Goal: Task Accomplishment & Management: Manage account settings

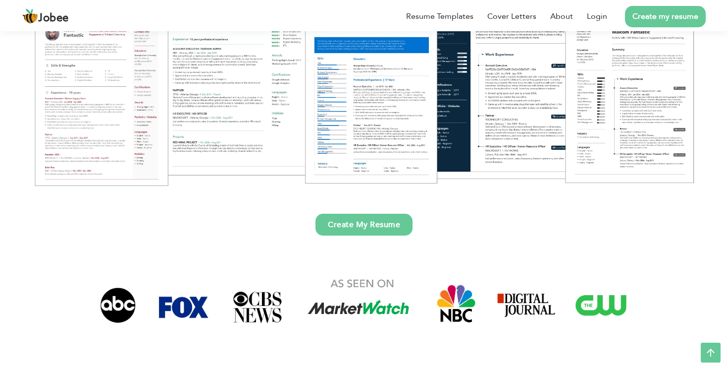
scroll to position [13, 0]
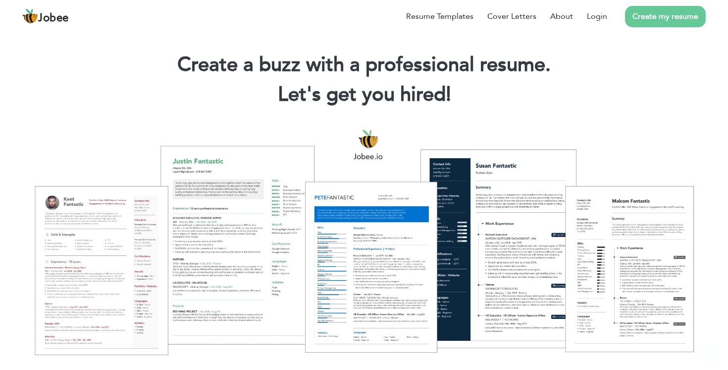
click at [653, 16] on link "Create my resume" at bounding box center [665, 16] width 81 height 21
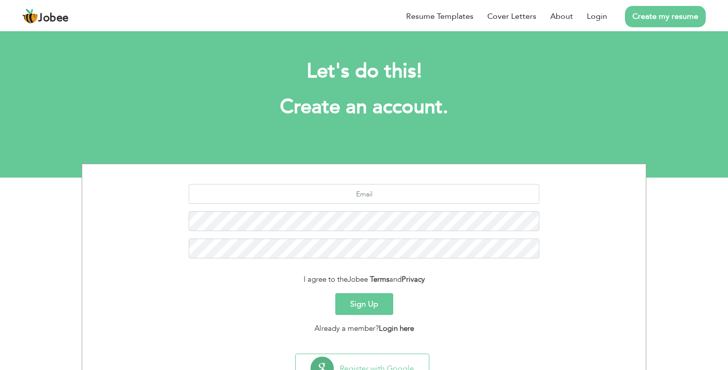
scroll to position [42, 0]
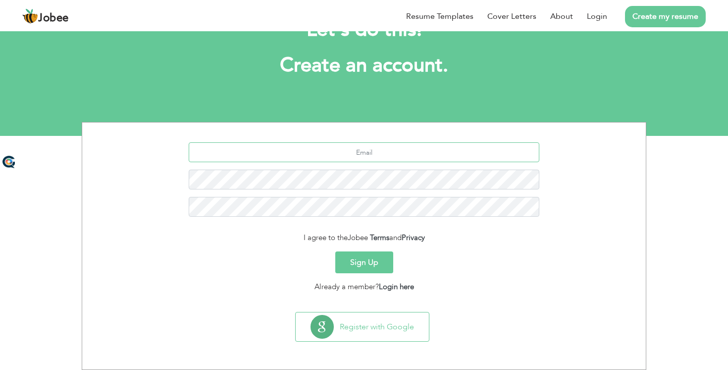
click at [380, 149] on input "text" at bounding box center [364, 152] width 351 height 20
type input "[EMAIL_ADDRESS][DOMAIN_NAME]"
click at [398, 287] on link "Login here" at bounding box center [396, 286] width 35 height 10
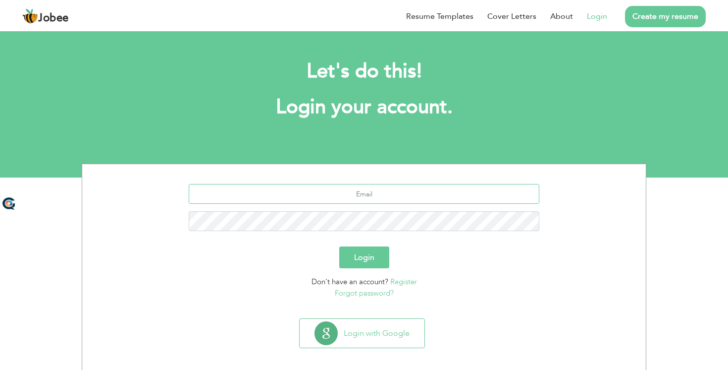
click at [359, 198] on input "text" at bounding box center [364, 194] width 351 height 20
type input "[EMAIL_ADDRESS][DOMAIN_NAME]"
click at [379, 258] on button "Login" at bounding box center [364, 257] width 50 height 22
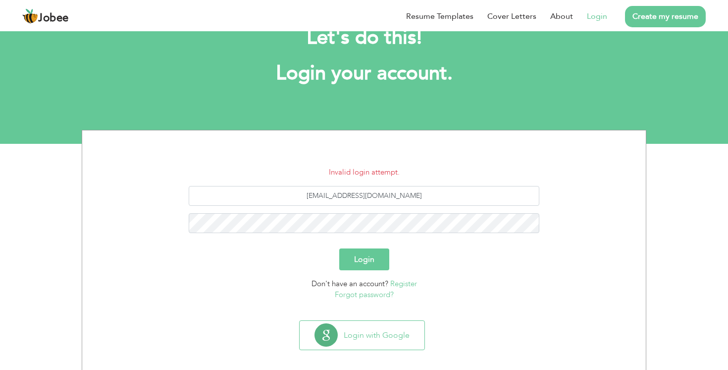
scroll to position [42, 0]
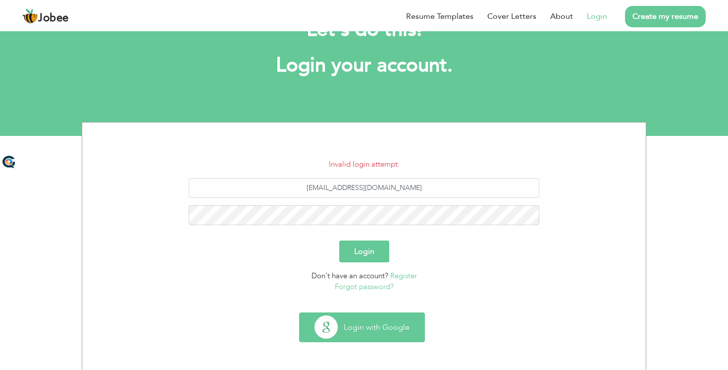
click at [363, 324] on button "Login with Google" at bounding box center [362, 327] width 125 height 29
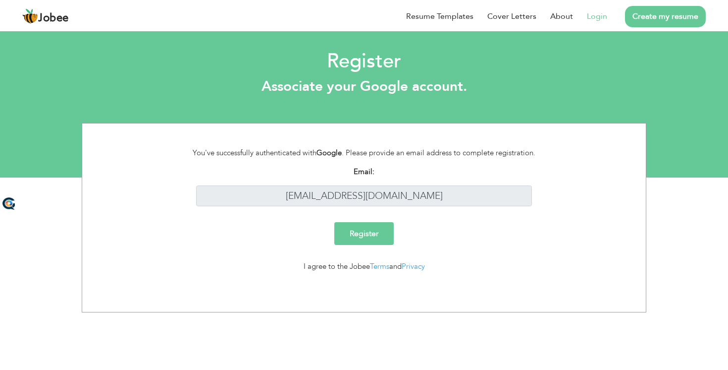
click at [378, 233] on input "Register" at bounding box center [363, 233] width 59 height 23
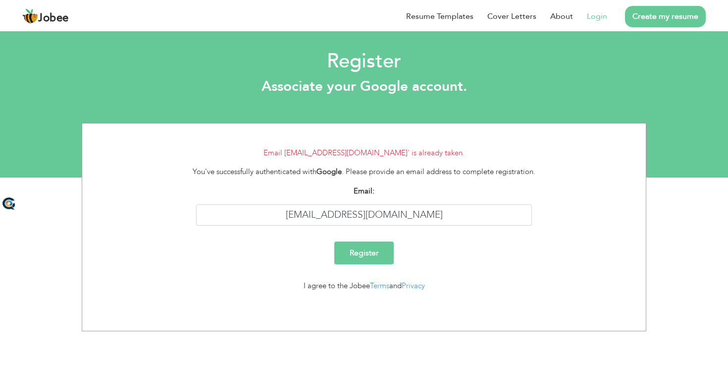
click at [600, 13] on link "Login" at bounding box center [597, 16] width 20 height 12
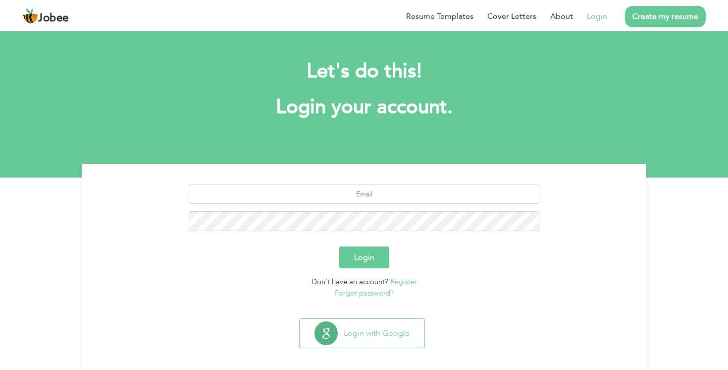
scroll to position [6, 0]
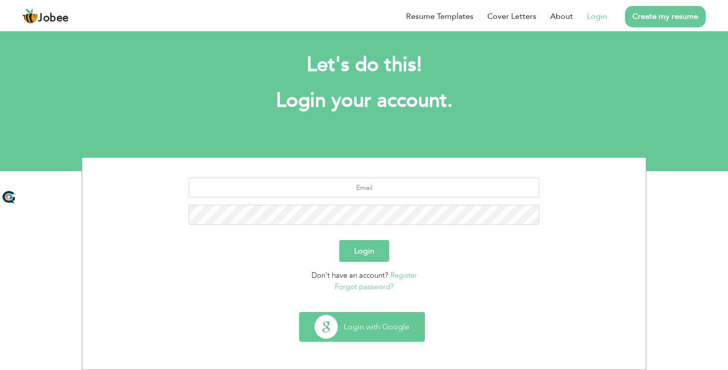
click at [365, 325] on button "Login with Google" at bounding box center [362, 326] width 125 height 29
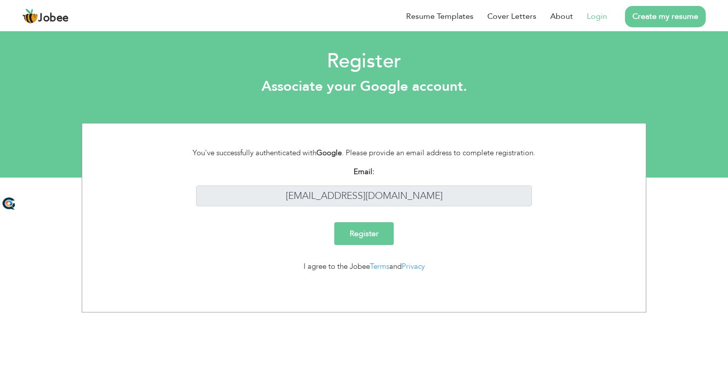
click at [599, 16] on link "Login" at bounding box center [597, 16] width 20 height 12
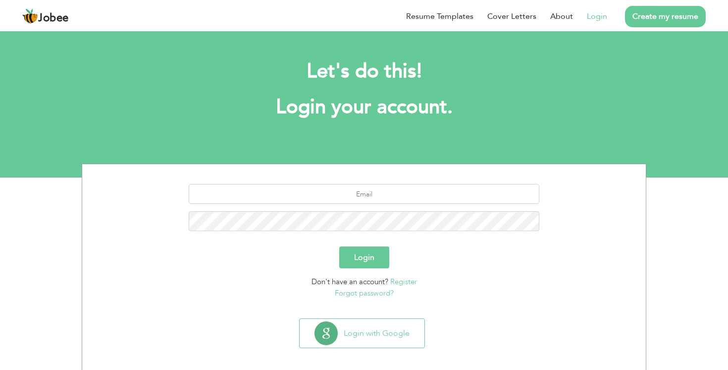
click at [363, 204] on div at bounding box center [364, 211] width 549 height 55
click at [378, 197] on input "text" at bounding box center [364, 194] width 351 height 20
type input "[EMAIL_ADDRESS][DOMAIN_NAME]"
click at [365, 261] on button "Login" at bounding box center [364, 257] width 50 height 22
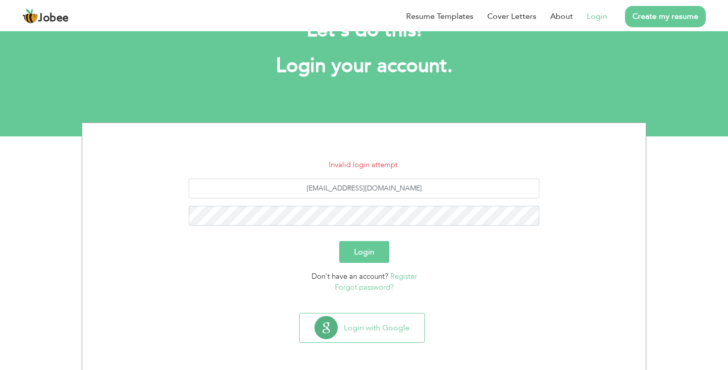
scroll to position [42, 0]
click at [379, 286] on link "Forgot password?" at bounding box center [364, 286] width 59 height 10
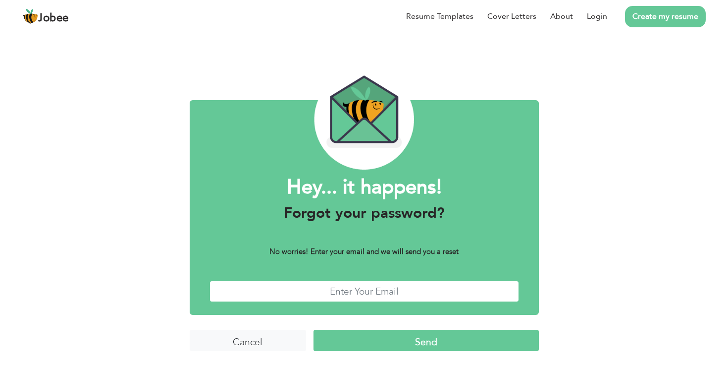
click at [357, 288] on input "text" at bounding box center [365, 290] width 310 height 21
type input "talhabhatti0257@gmail.com"
click at [413, 343] on input "Send" at bounding box center [426, 339] width 225 height 21
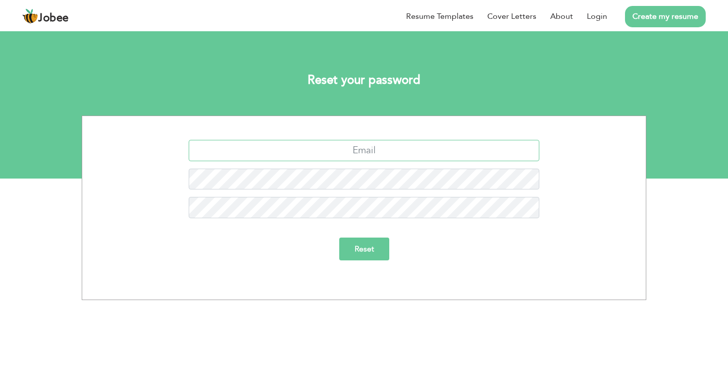
click at [377, 156] on input "text" at bounding box center [364, 150] width 351 height 21
type input "[EMAIL_ADDRESS][DOMAIN_NAME]"
click at [366, 250] on input "Reset" at bounding box center [364, 248] width 50 height 23
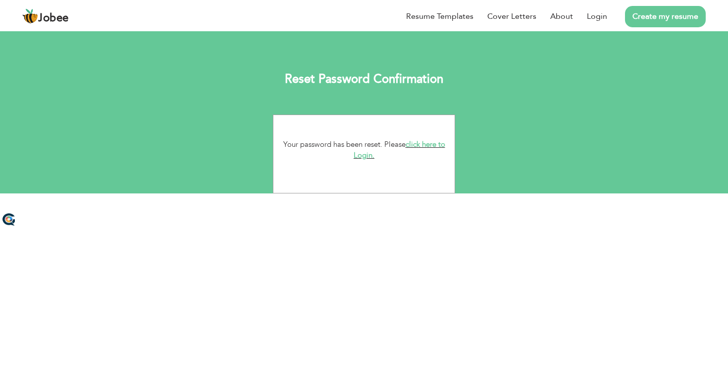
click at [362, 156] on link "click here to Login." at bounding box center [400, 149] width 92 height 21
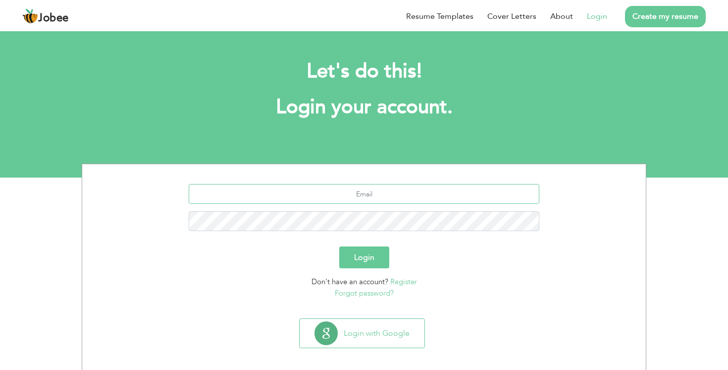
click at [393, 197] on input "text" at bounding box center [364, 194] width 351 height 20
type input "[EMAIL_ADDRESS][DOMAIN_NAME]"
click at [368, 262] on button "Login" at bounding box center [364, 257] width 50 height 22
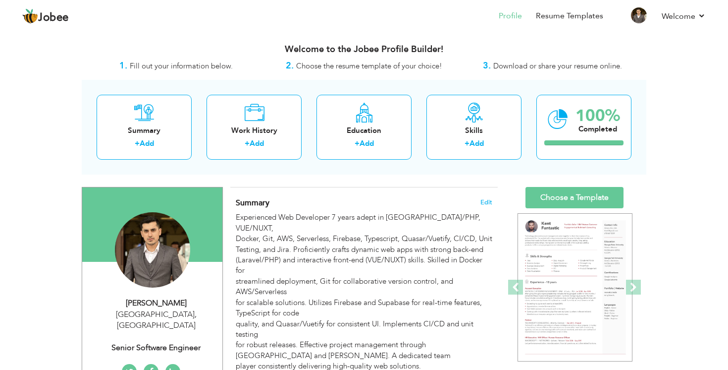
click at [364, 169] on div "Summary + Add Work History + Add Education + Add Skills + Add 100% Completed" at bounding box center [364, 127] width 565 height 95
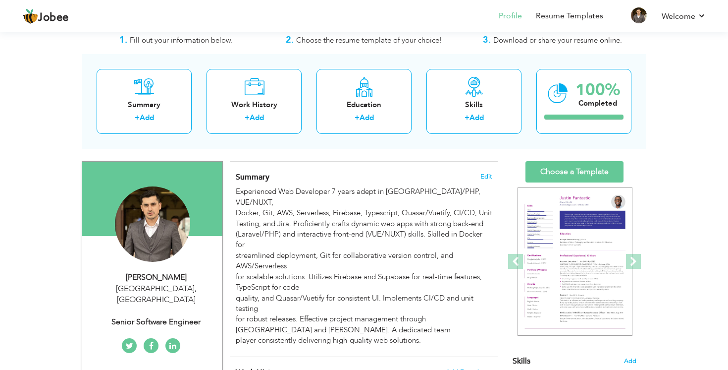
scroll to position [50, 0]
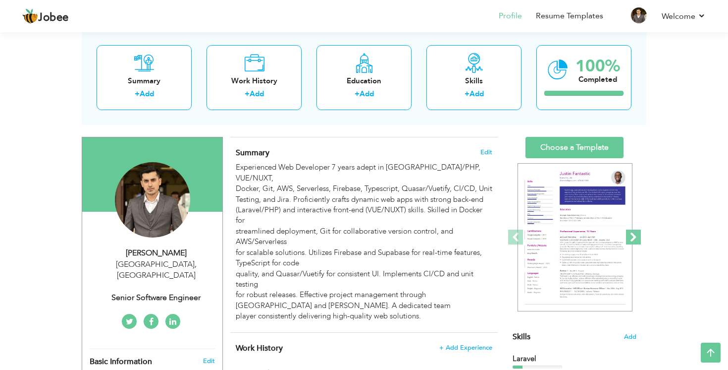
click at [640, 241] on span at bounding box center [633, 236] width 15 height 15
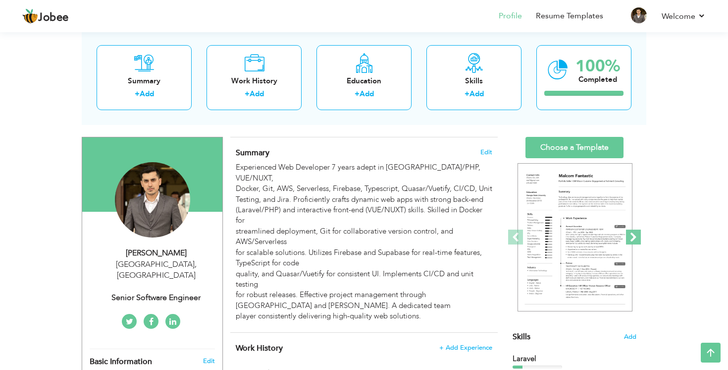
click at [634, 234] on span at bounding box center [633, 236] width 15 height 15
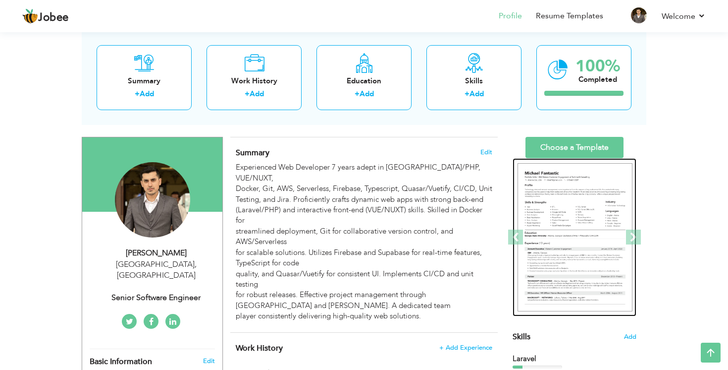
click at [583, 235] on img at bounding box center [575, 237] width 115 height 149
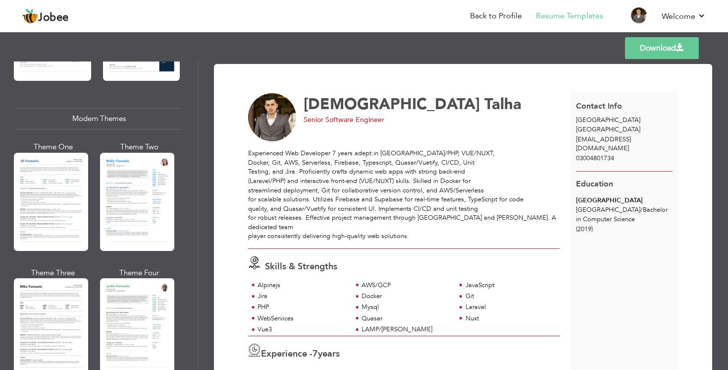
scroll to position [496, 0]
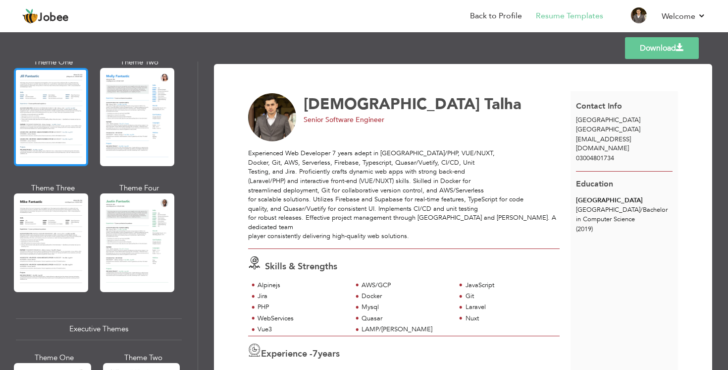
click at [47, 116] on div at bounding box center [51, 117] width 74 height 98
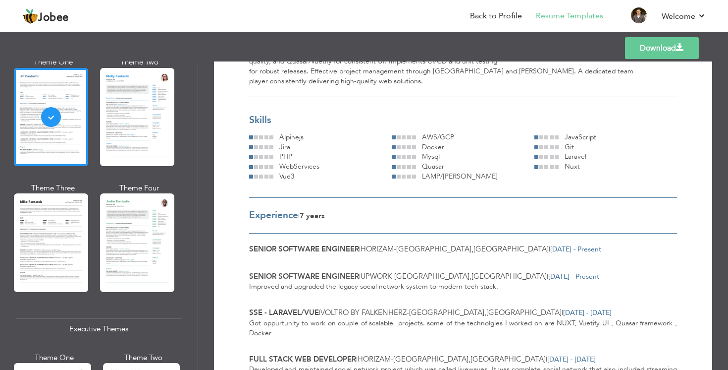
scroll to position [213, 0]
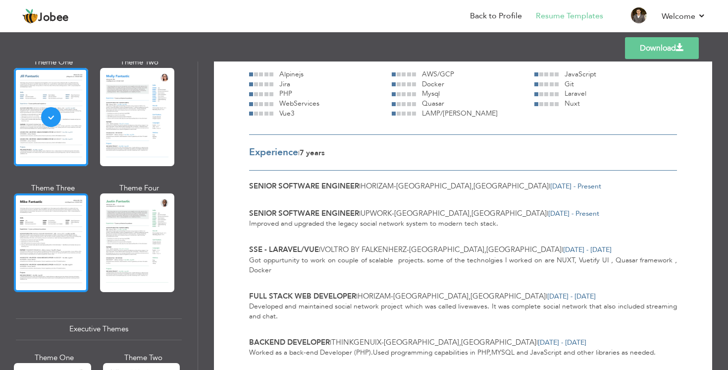
click at [67, 218] on div at bounding box center [51, 242] width 74 height 98
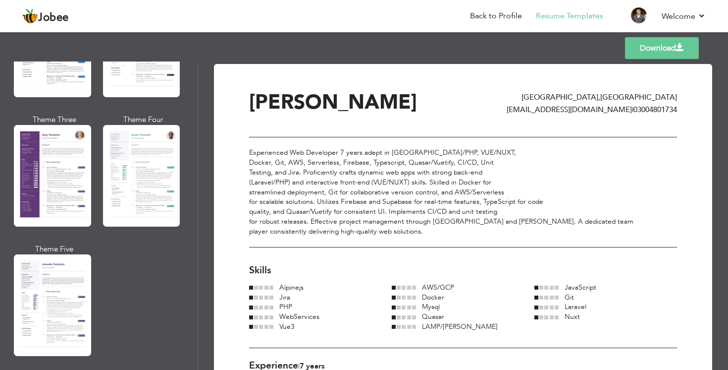
scroll to position [884, 0]
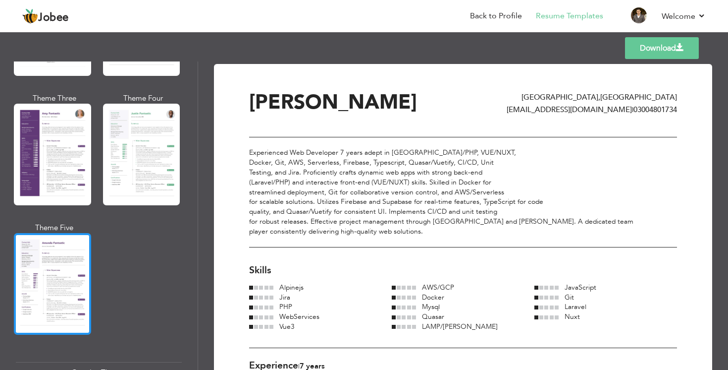
click at [56, 256] on div at bounding box center [52, 284] width 77 height 102
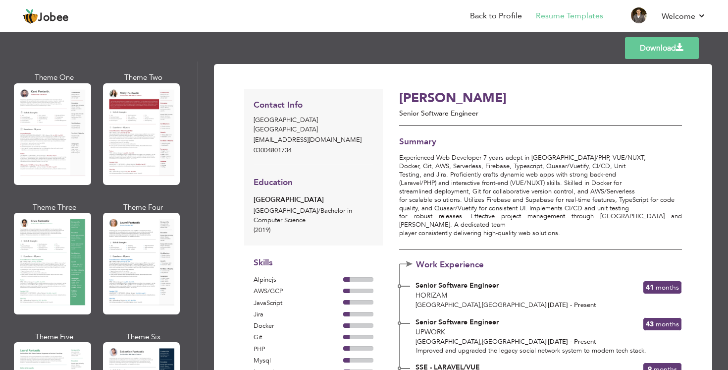
scroll to position [53, 0]
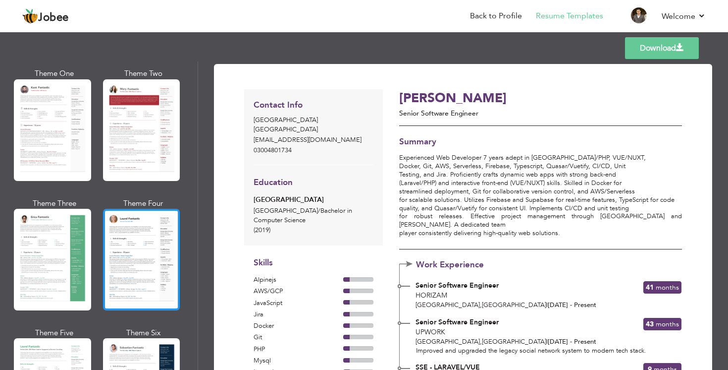
click at [133, 238] on div at bounding box center [141, 260] width 77 height 102
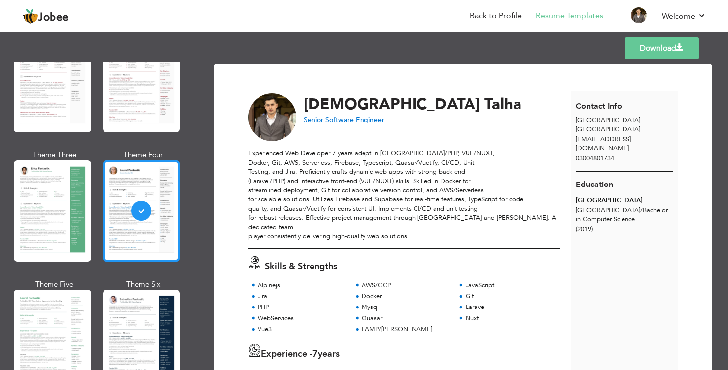
scroll to position [278, 0]
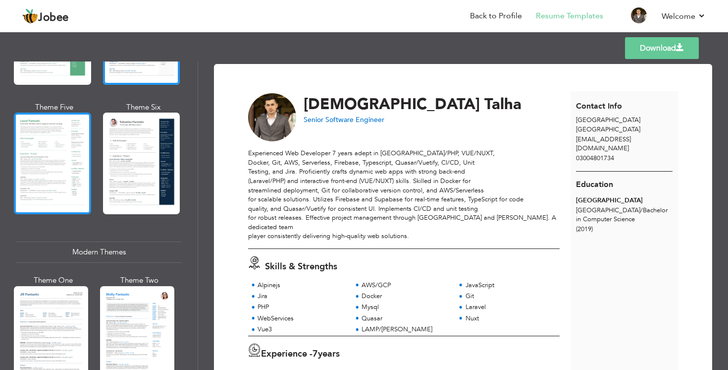
click at [62, 169] on div at bounding box center [52, 163] width 77 height 102
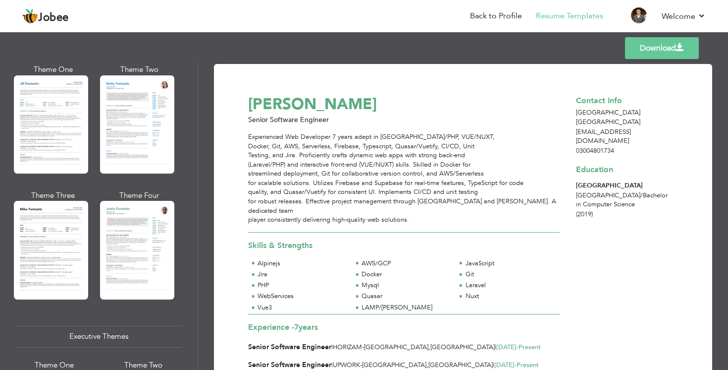
scroll to position [714, 0]
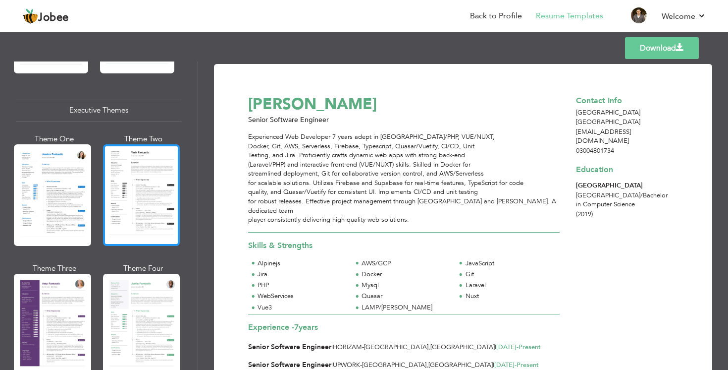
click at [128, 168] on div at bounding box center [141, 195] width 77 height 102
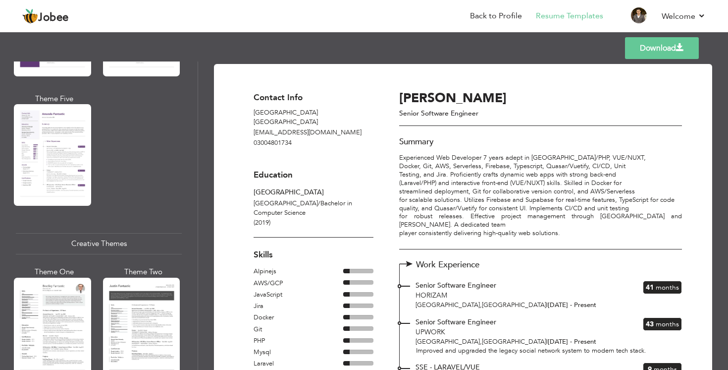
scroll to position [1167, 0]
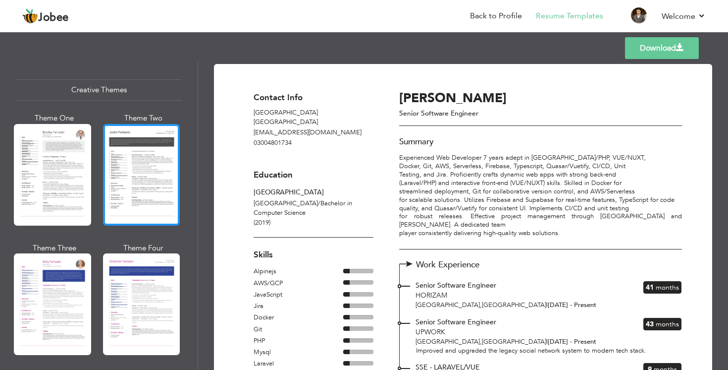
click at [129, 163] on div at bounding box center [141, 175] width 77 height 102
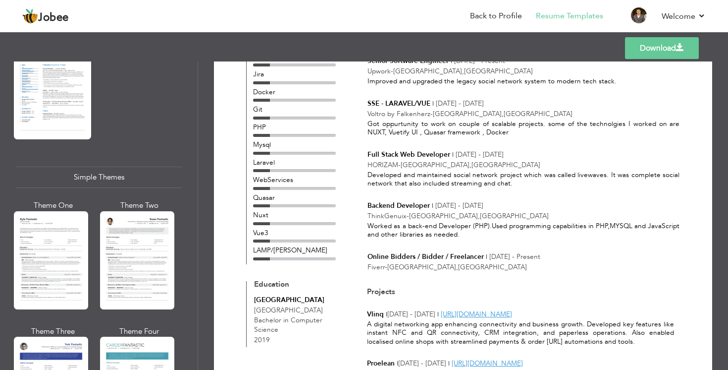
scroll to position [1663, 0]
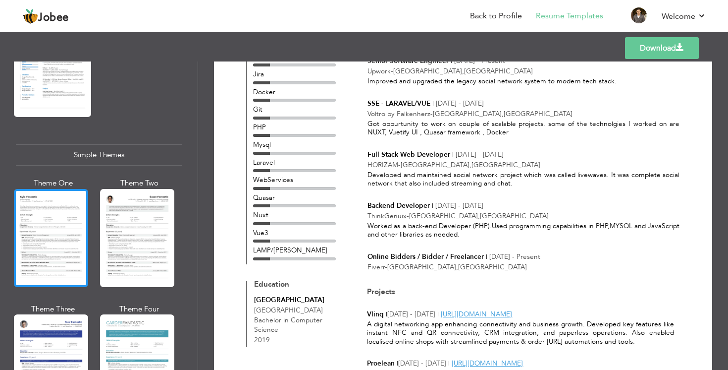
click at [71, 221] on div at bounding box center [51, 238] width 74 height 98
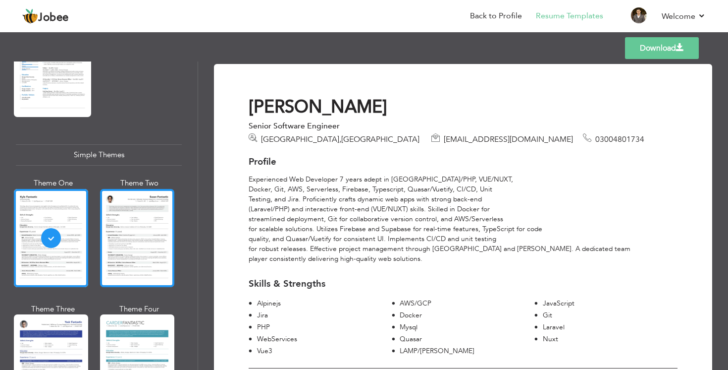
scroll to position [1690, 0]
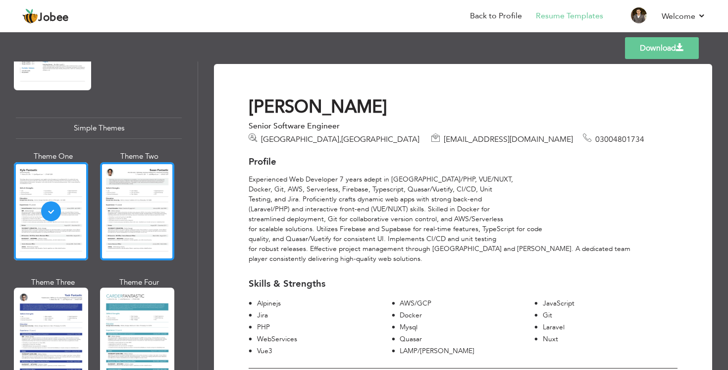
click at [120, 207] on div at bounding box center [137, 211] width 74 height 98
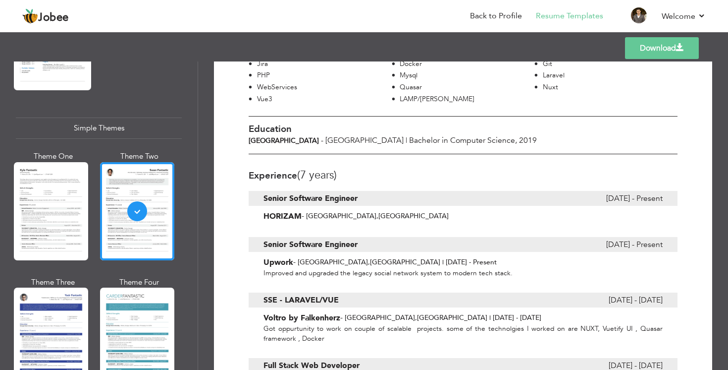
scroll to position [447, 0]
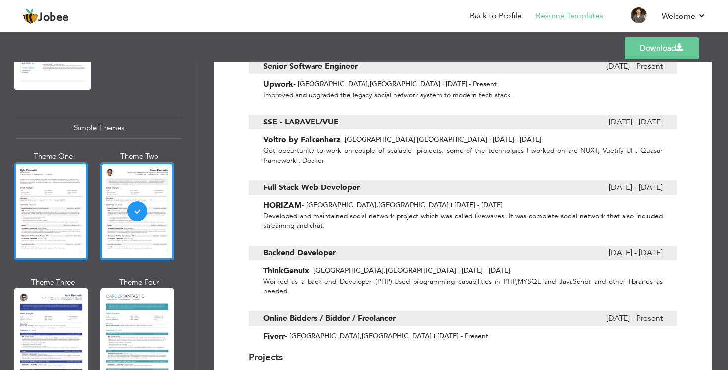
click at [73, 194] on div at bounding box center [51, 211] width 74 height 98
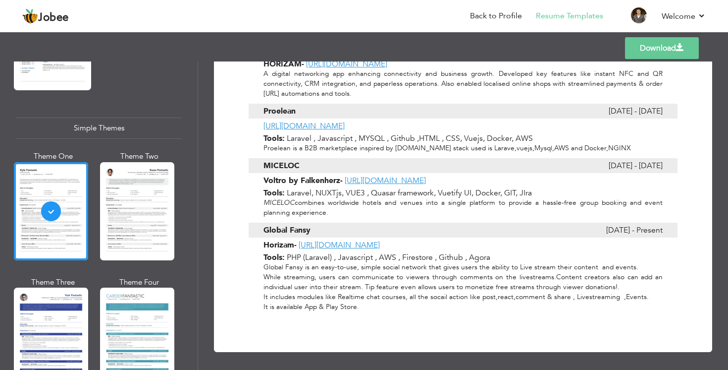
scroll to position [0, 0]
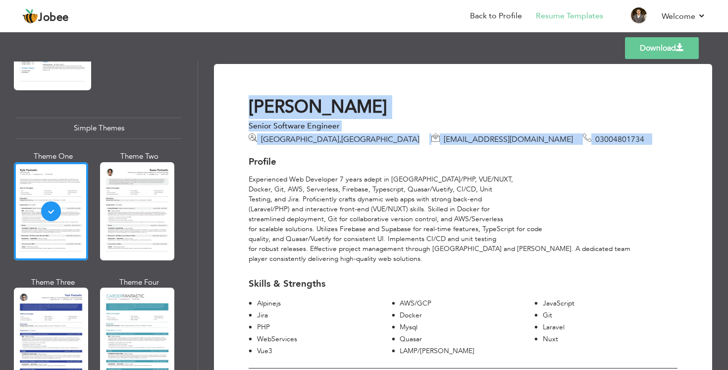
drag, startPoint x: 252, startPoint y: 102, endPoint x: 276, endPoint y: 155, distance: 58.8
click at [661, 49] on link "Download" at bounding box center [662, 48] width 74 height 22
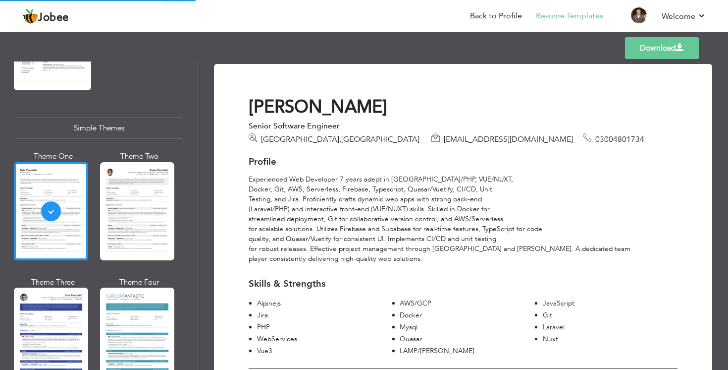
click at [471, 42] on div "Templates Download" at bounding box center [364, 48] width 728 height 32
